Goal: Check status: Check status

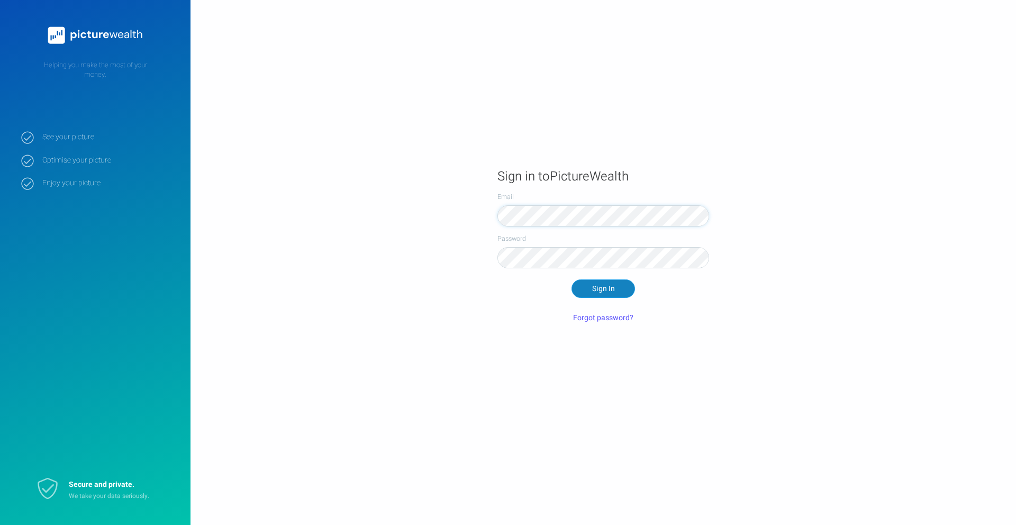
click at [596, 290] on button "Sign In" at bounding box center [602, 288] width 63 height 18
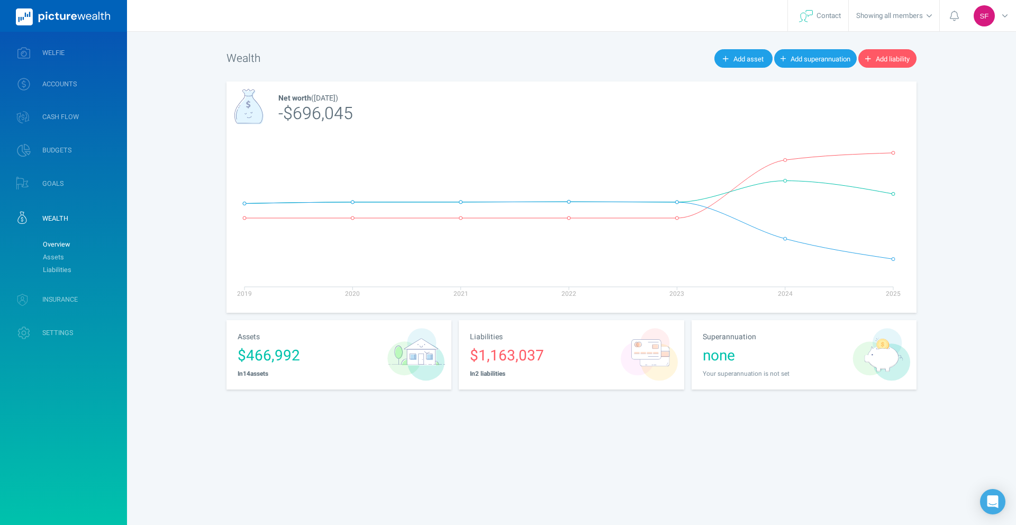
click at [291, 354] on div "$466,992" at bounding box center [310, 356] width 144 height 22
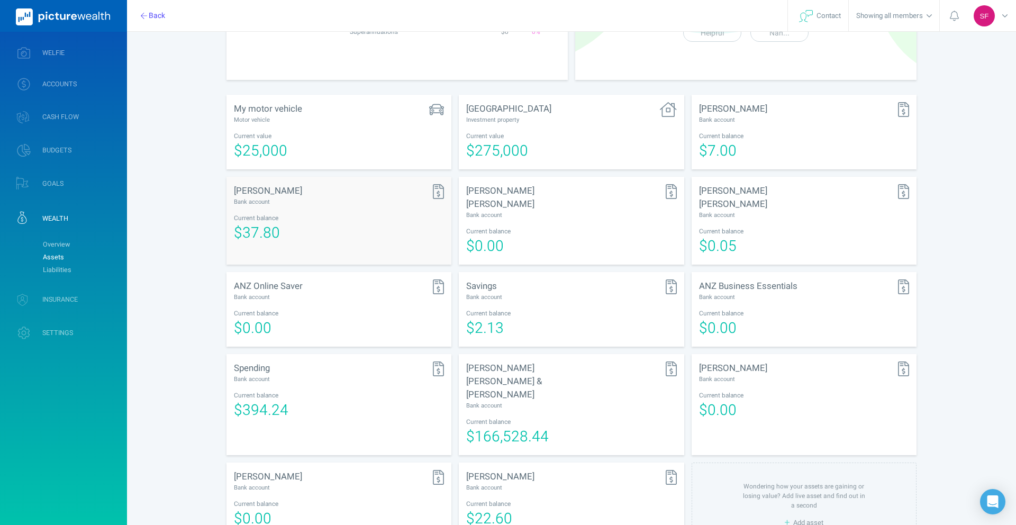
scroll to position [166, 0]
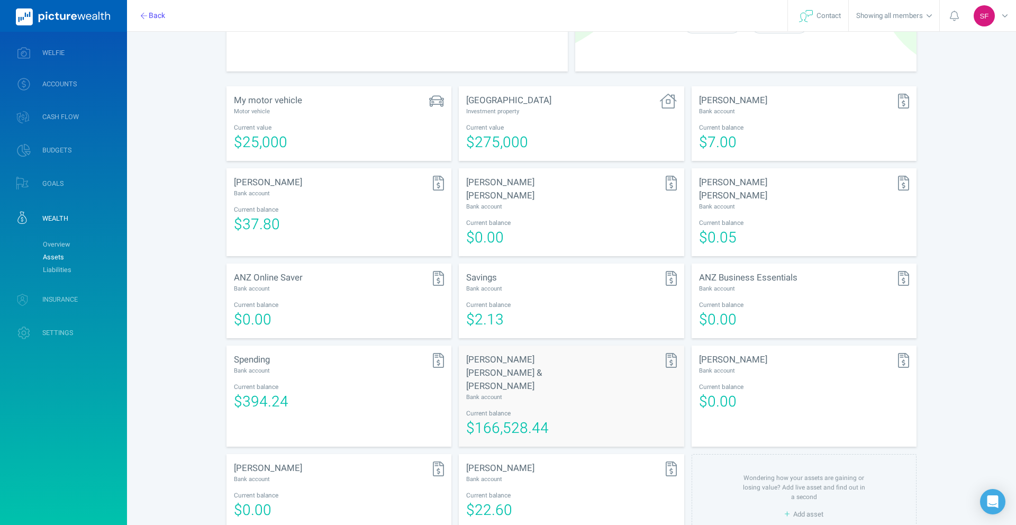
click at [507, 393] on div "Bank account" at bounding box center [518, 397] width 105 height 9
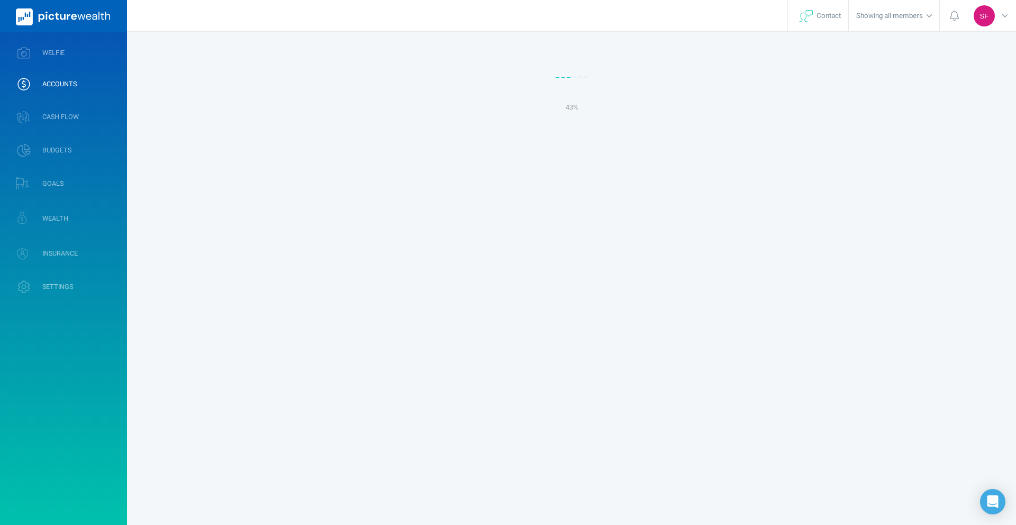
select select "L3M"
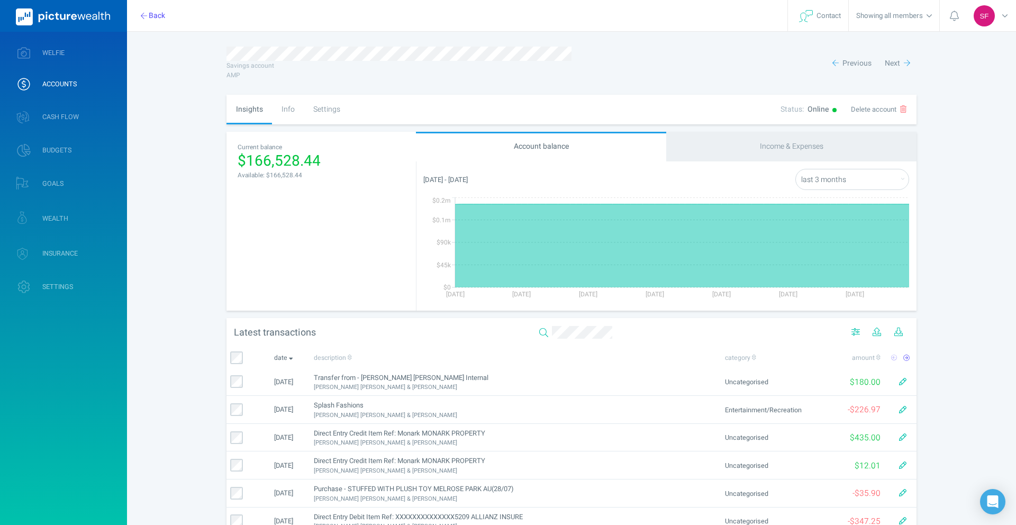
click at [718, 73] on div "Savings account AMP Previous Next" at bounding box center [571, 63] width 690 height 33
click at [828, 176] on select "last 30 days last 3 months last 6 months last 12 months this month last month t…" at bounding box center [852, 179] width 113 height 21
click at [796, 169] on select "last 30 days last 3 months last 6 months last 12 months this month last month t…" at bounding box center [852, 179] width 113 height 21
click at [288, 106] on div "Info" at bounding box center [288, 110] width 32 height 30
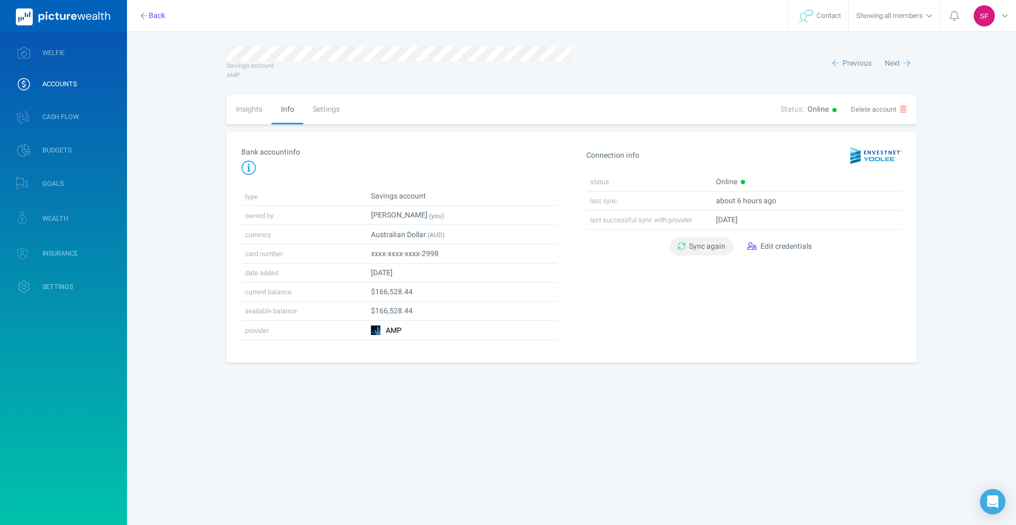
click at [696, 246] on span "Sync again" at bounding box center [707, 246] width 37 height 11
